Goal: Task Accomplishment & Management: Manage account settings

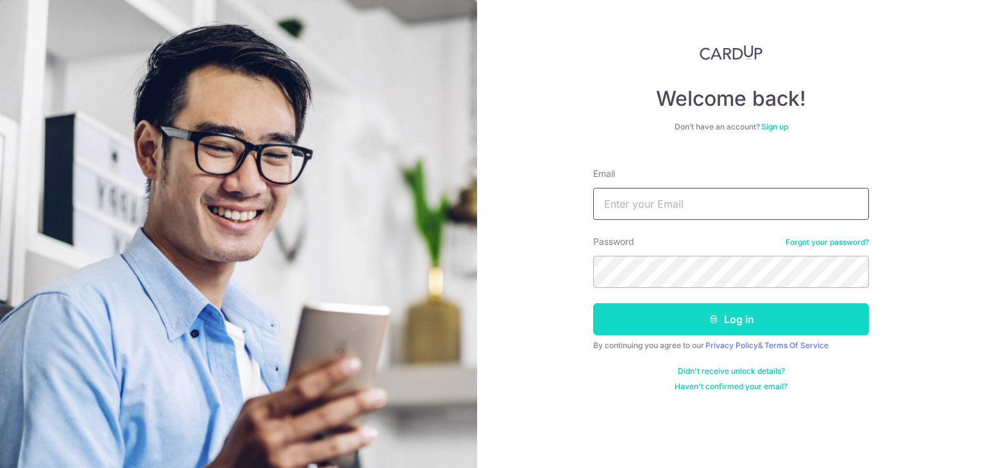
type input "[EMAIL_ADDRESS][DOMAIN_NAME]"
click at [665, 331] on button "Log in" at bounding box center [731, 319] width 276 height 32
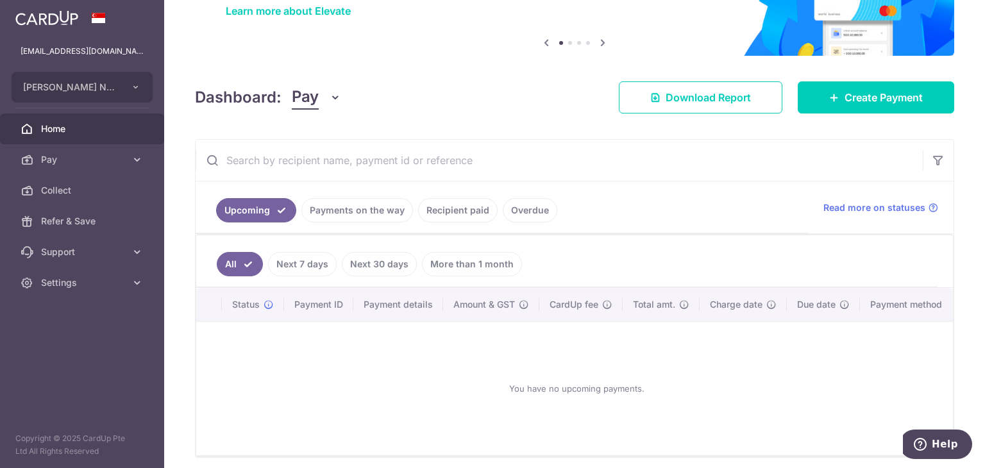
scroll to position [136, 0]
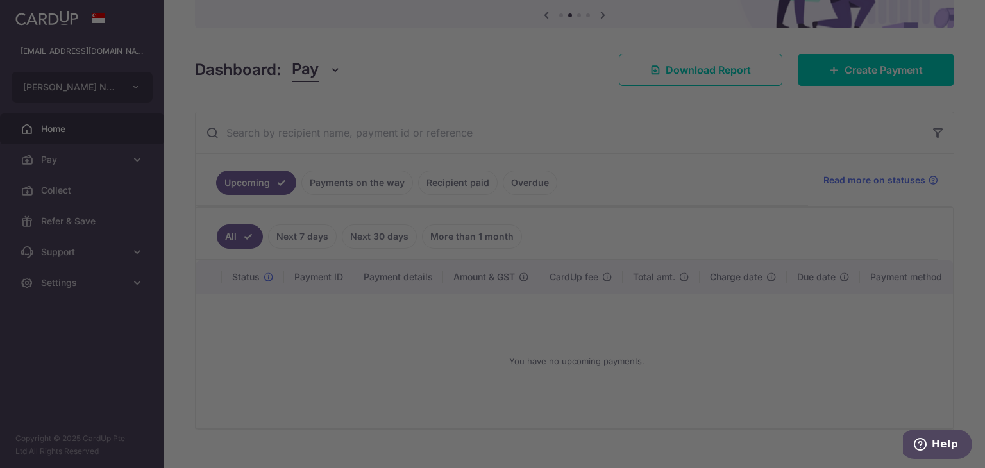
click at [675, 116] on div at bounding box center [497, 236] width 994 height 473
click at [675, 122] on div at bounding box center [497, 236] width 994 height 473
